Goal: Information Seeking & Learning: Check status

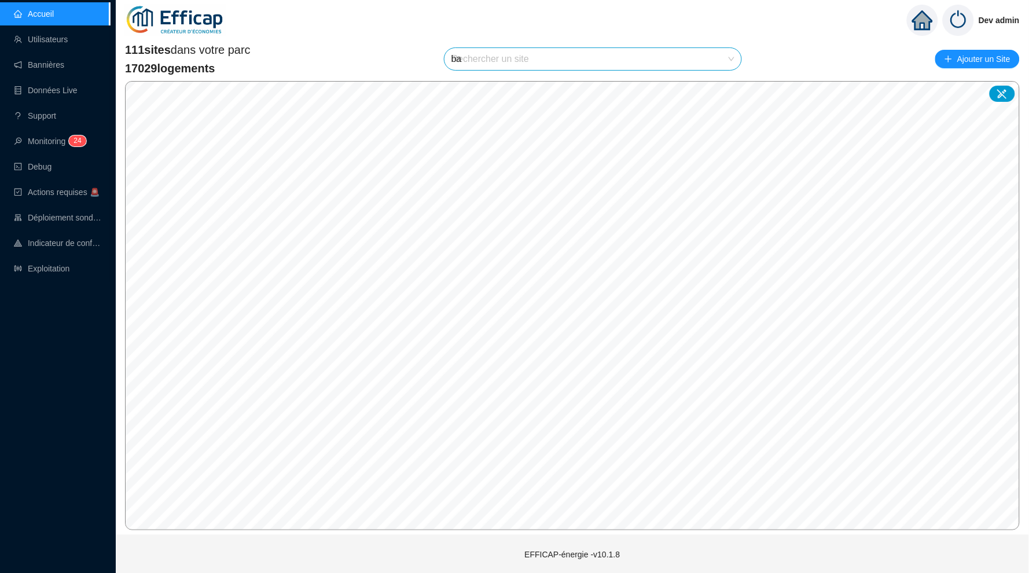
type input "[MEDICAL_DATA]"
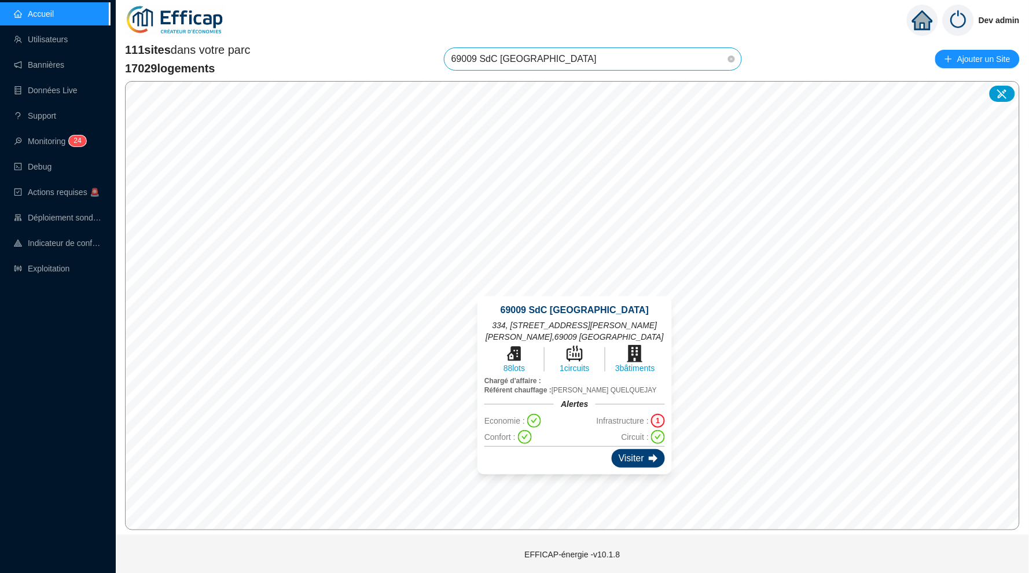
click at [636, 454] on div "Visiter" at bounding box center [638, 458] width 53 height 19
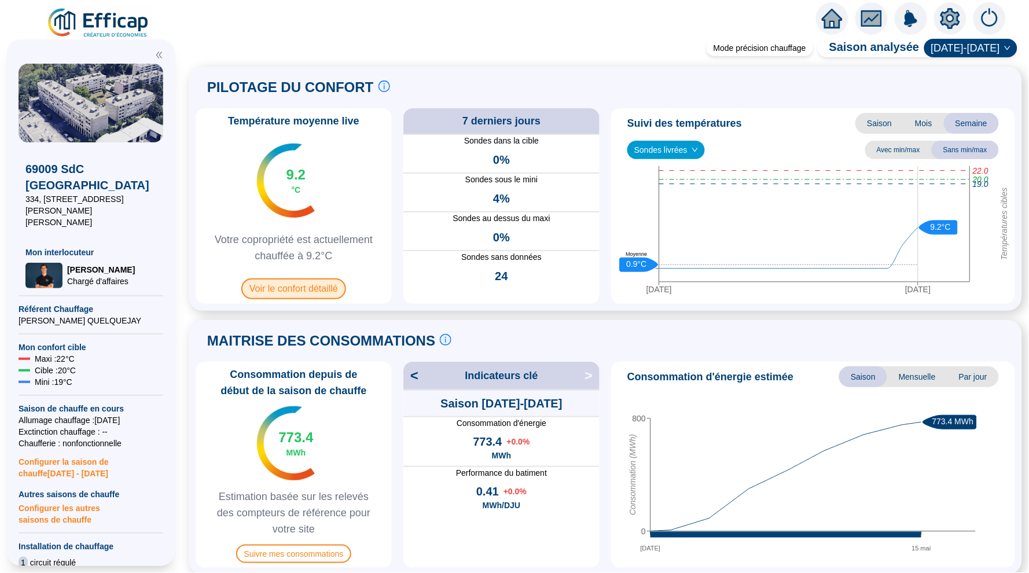
click at [318, 290] on span "Voir le confort détaillé" at bounding box center [293, 288] width 105 height 21
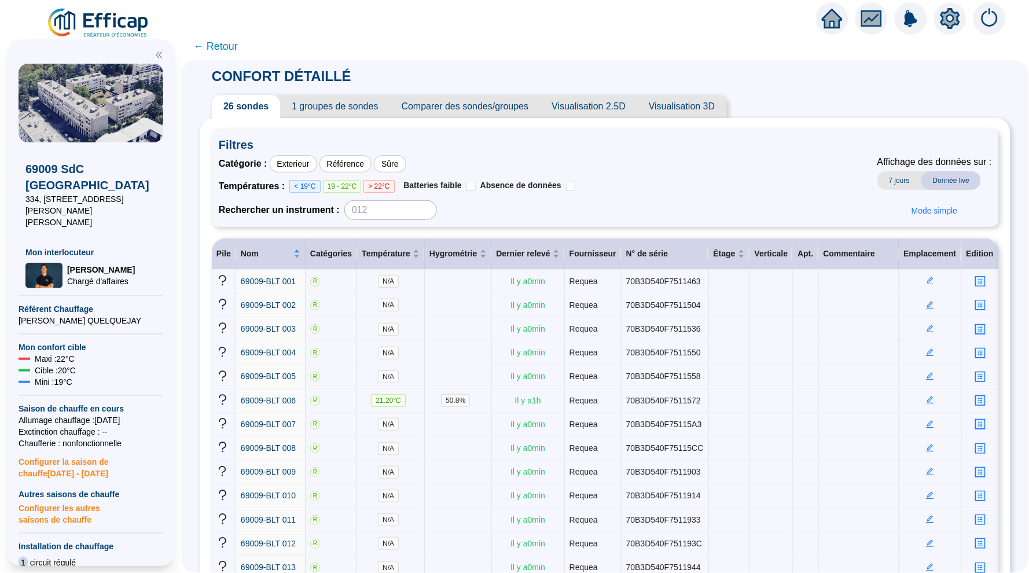
click at [333, 113] on span "1 groupes de sondes" at bounding box center [334, 106] width 109 height 23
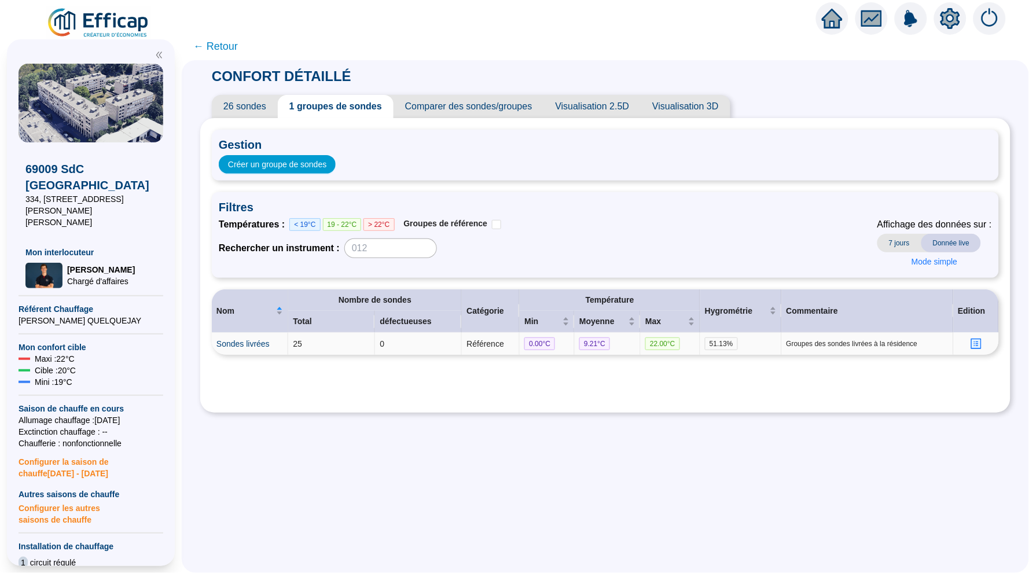
click at [973, 338] on icon "profile" at bounding box center [977, 344] width 12 height 12
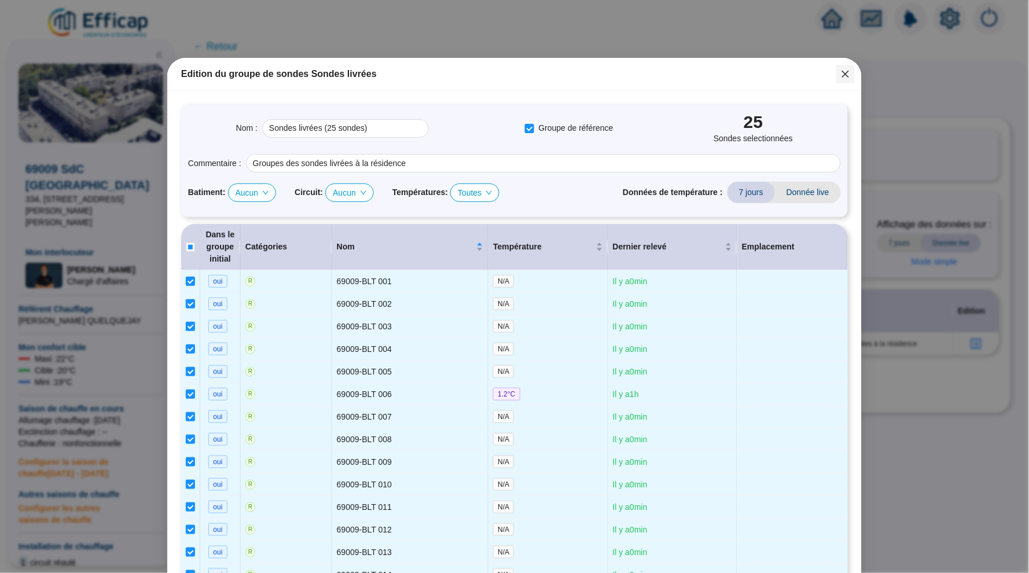
click at [844, 72] on icon "close" at bounding box center [845, 74] width 7 height 7
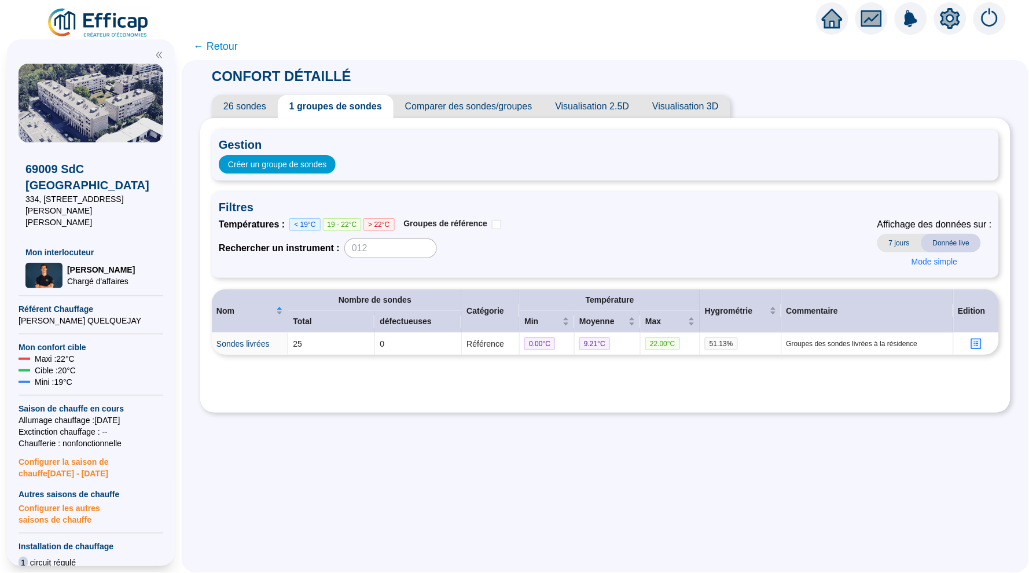
click at [260, 100] on span "26 sondes" at bounding box center [245, 106] width 66 height 23
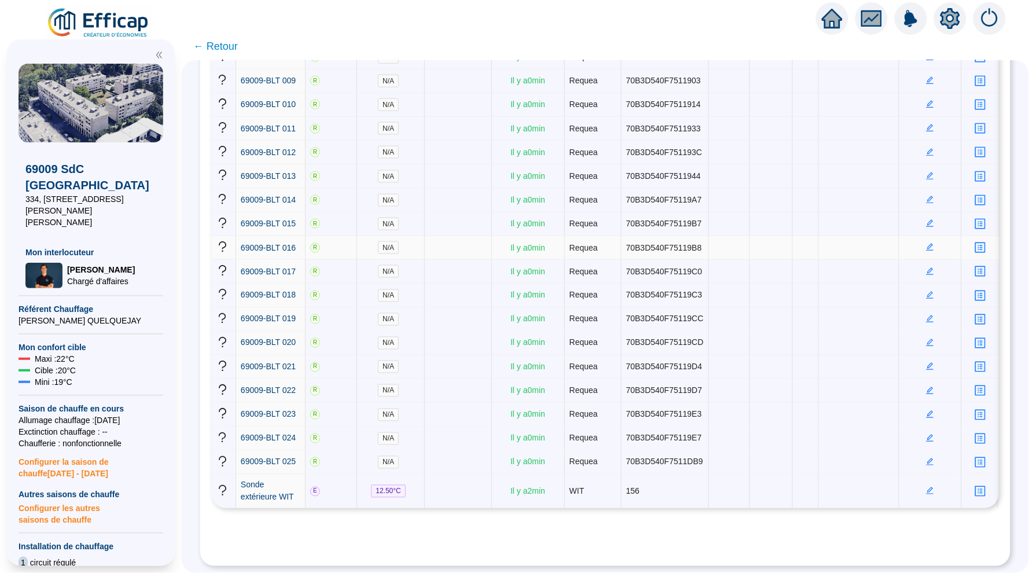
scroll to position [496, 0]
drag, startPoint x: 700, startPoint y: 373, endPoint x: 714, endPoint y: 373, distance: 13.9
click at [704, 324] on span "70B3D540F75119CC" at bounding box center [665, 318] width 78 height 9
click at [649, 324] on span "70B3D540F75119CC" at bounding box center [665, 318] width 78 height 9
